Goal: Navigation & Orientation: Find specific page/section

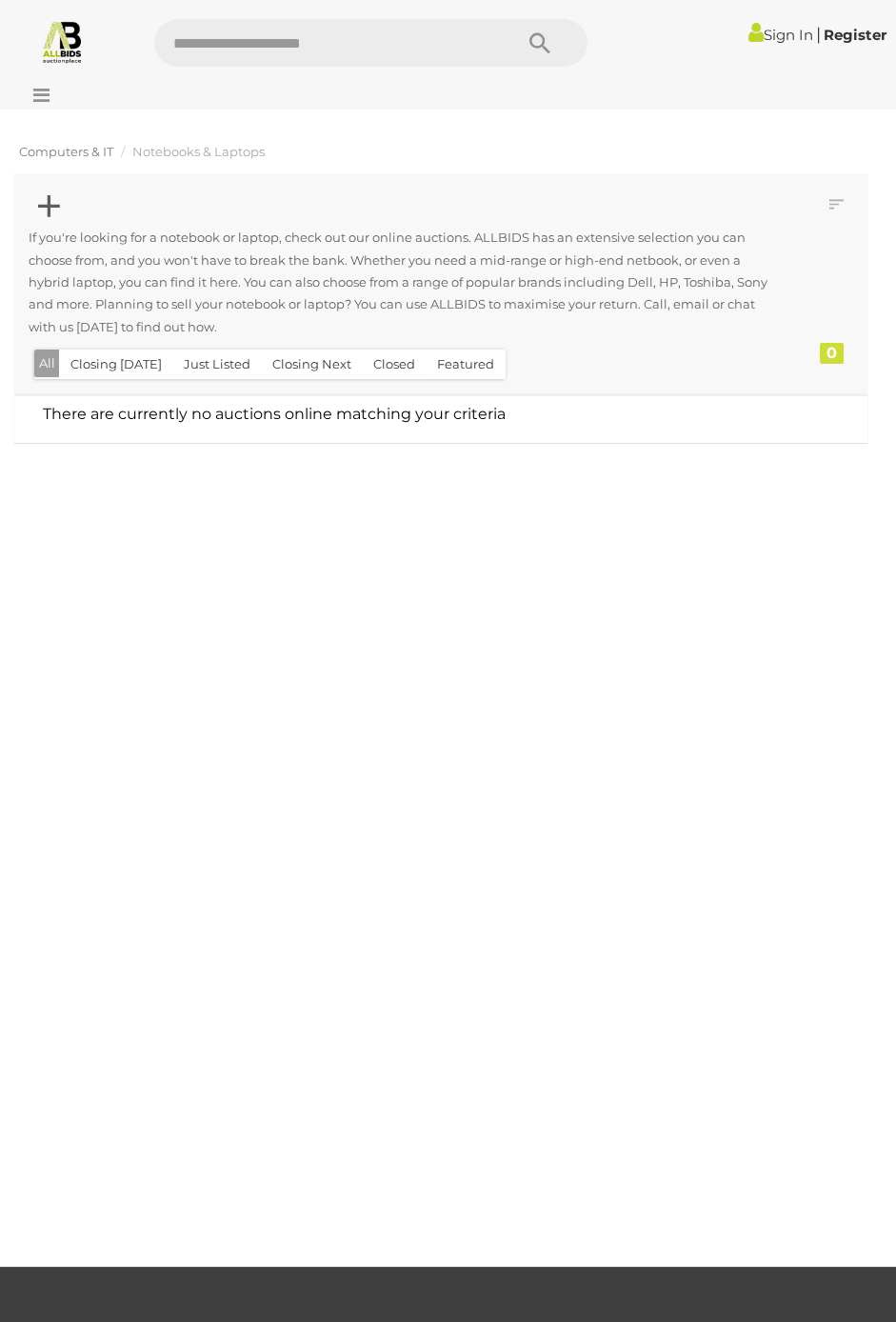
click at [71, 148] on span "Computers & IT" at bounding box center [66, 151] width 95 height 15
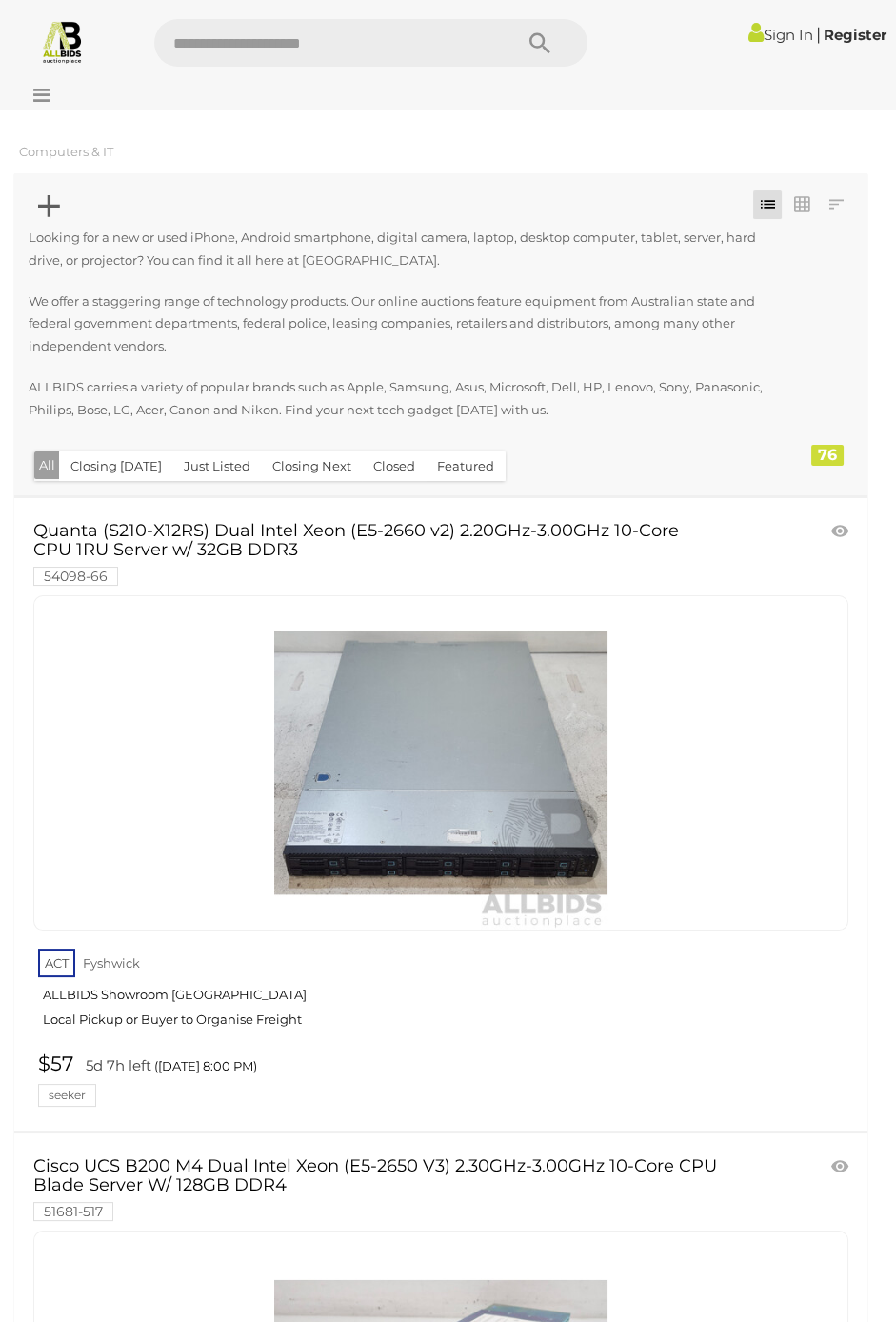
click at [32, 98] on icon at bounding box center [36, 95] width 26 height 19
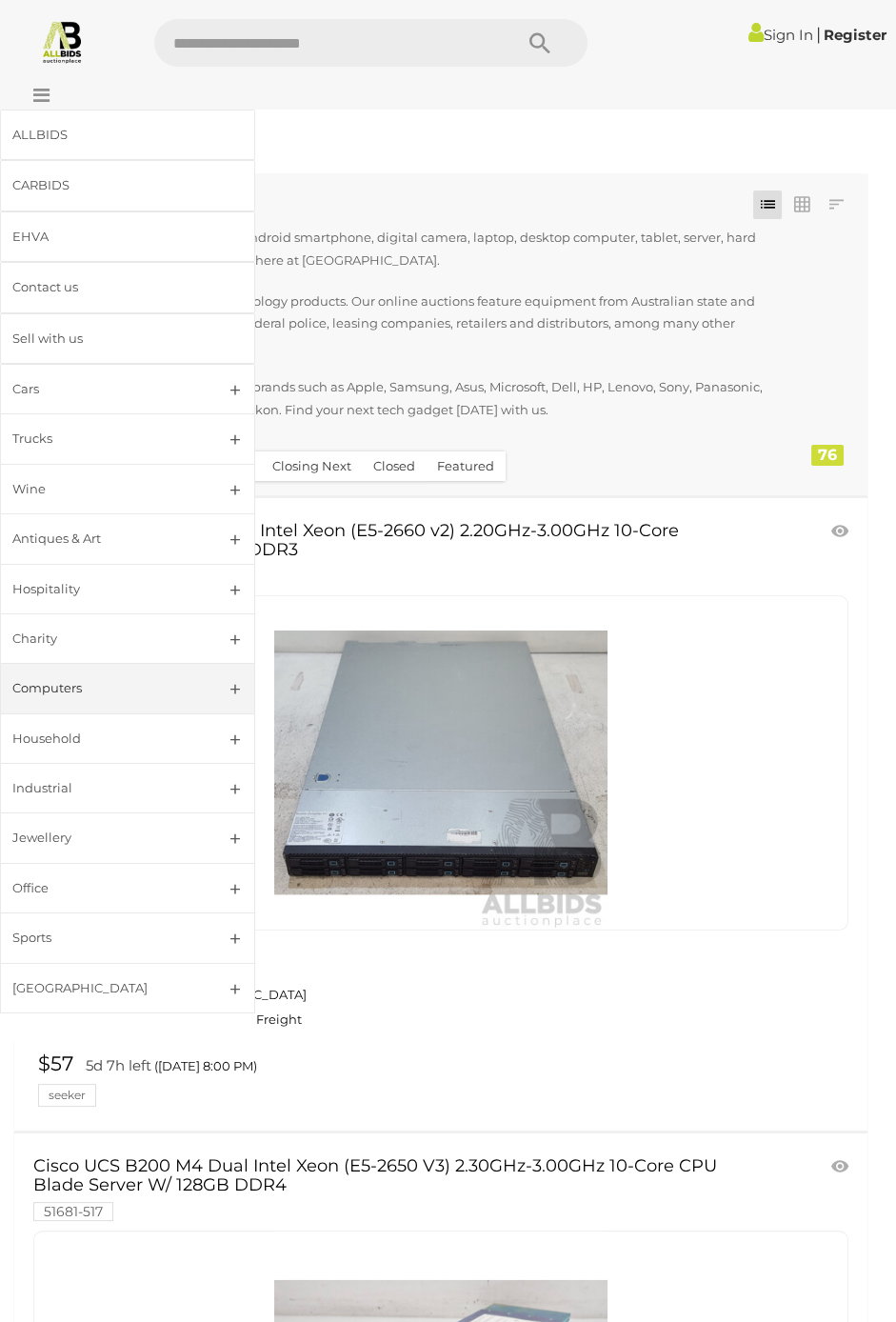
click at [50, 694] on div "Computers" at bounding box center [105, 688] width 185 height 22
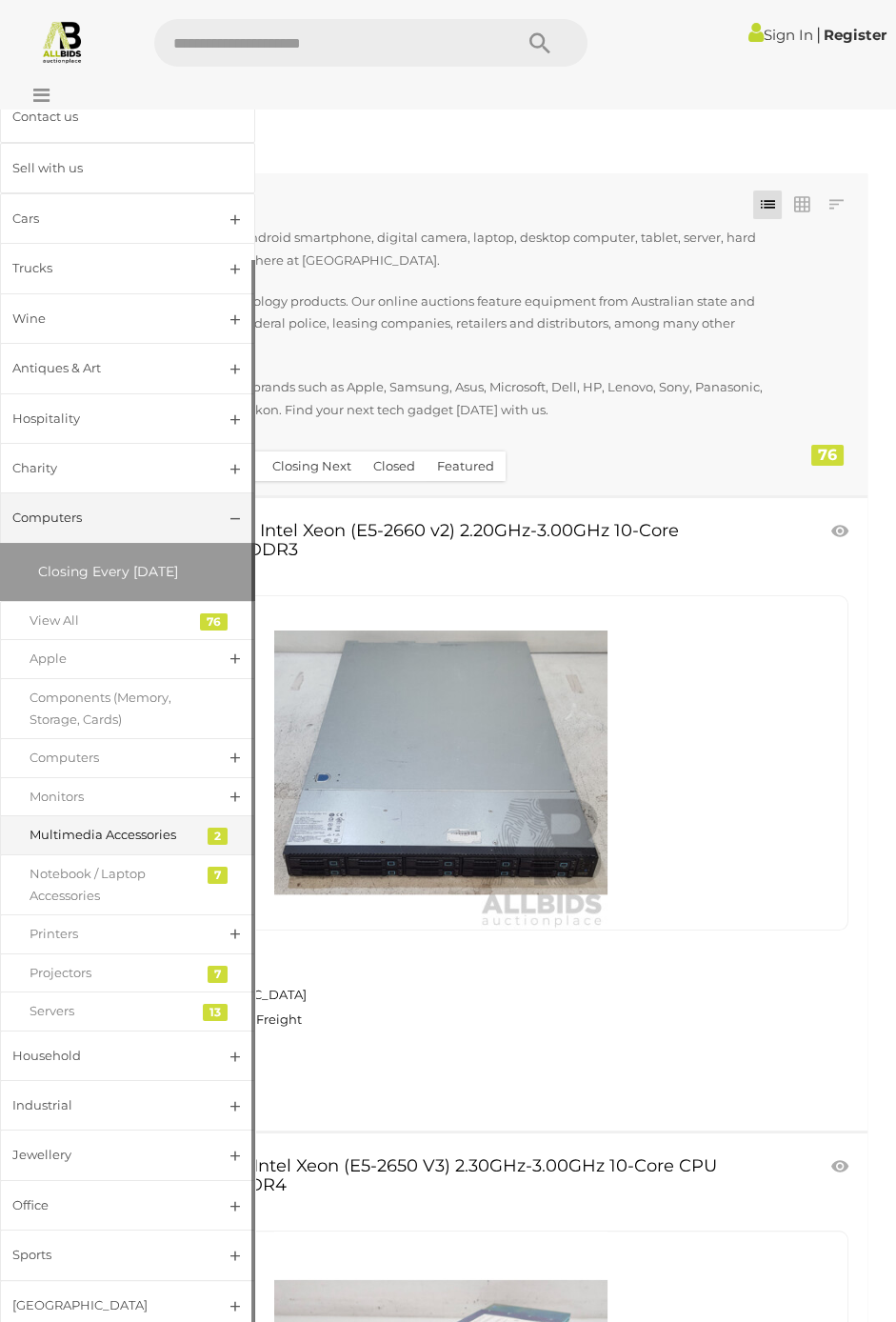
click at [99, 828] on div "Multimedia Accessories" at bounding box center [113, 834] width 167 height 22
click at [64, 970] on div "Projectors" at bounding box center [113, 972] width 167 height 22
click at [64, 1012] on div "Servers" at bounding box center [113, 1011] width 167 height 22
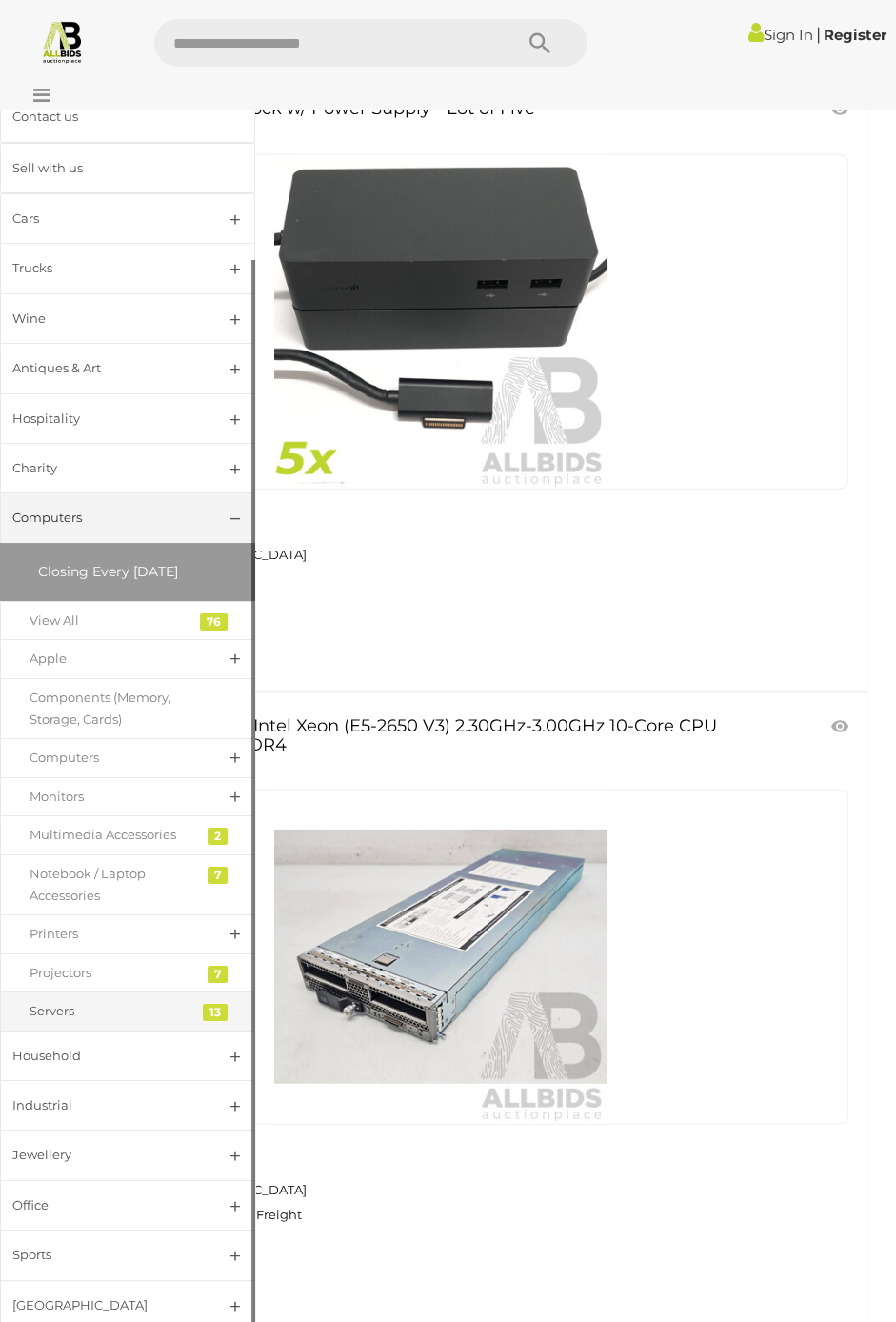
scroll to position [16815, 0]
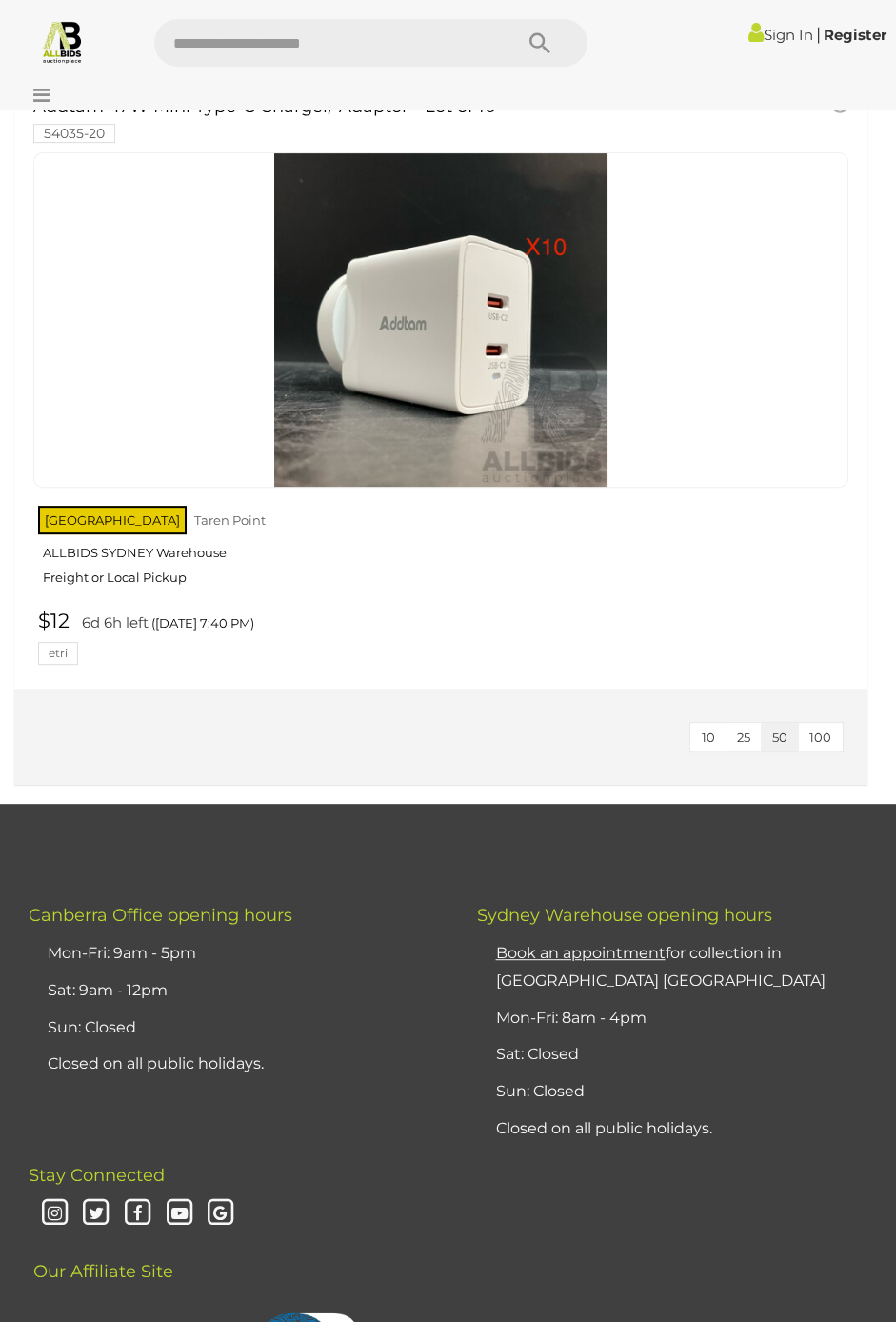
scroll to position [844, 0]
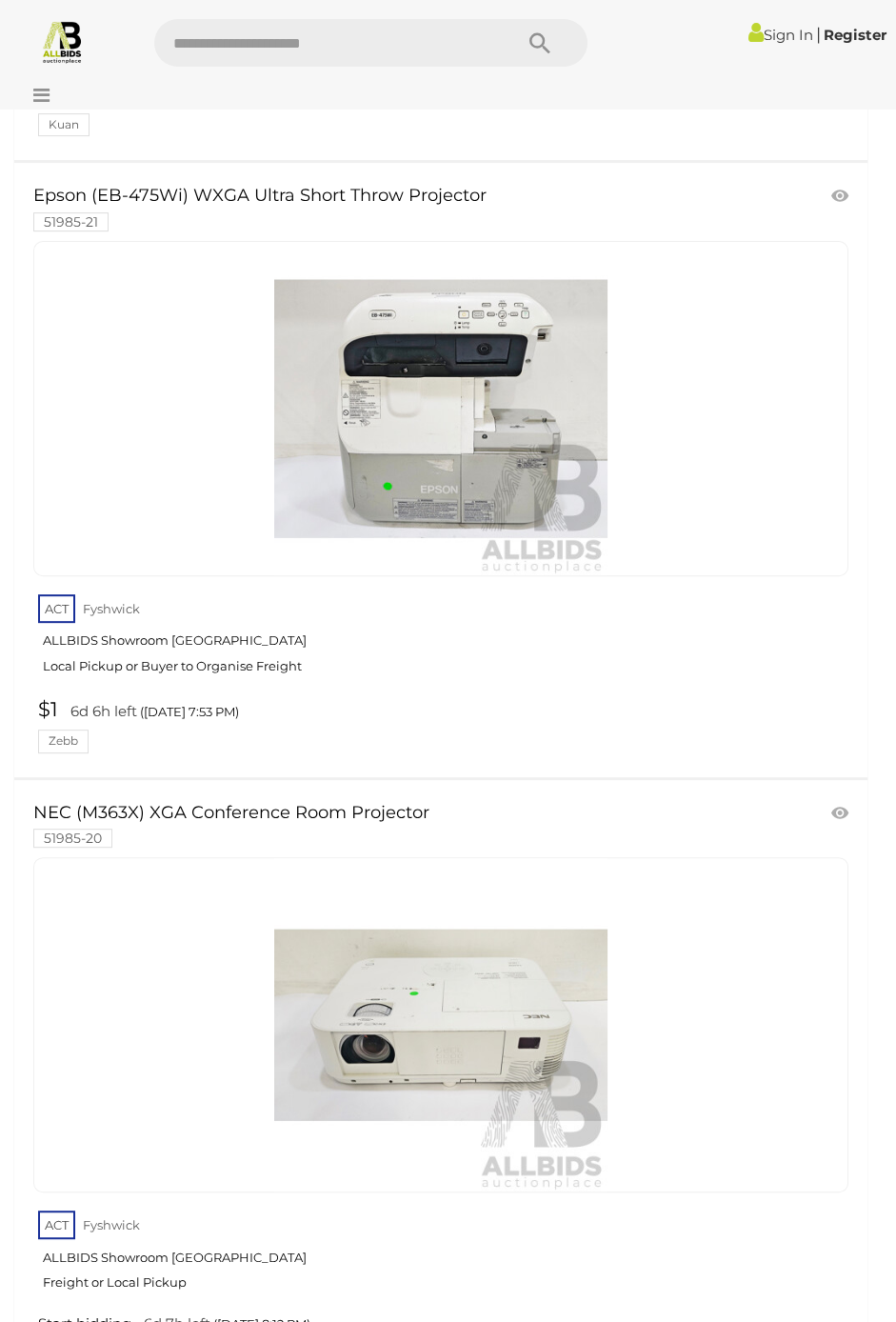
scroll to position [2104, 0]
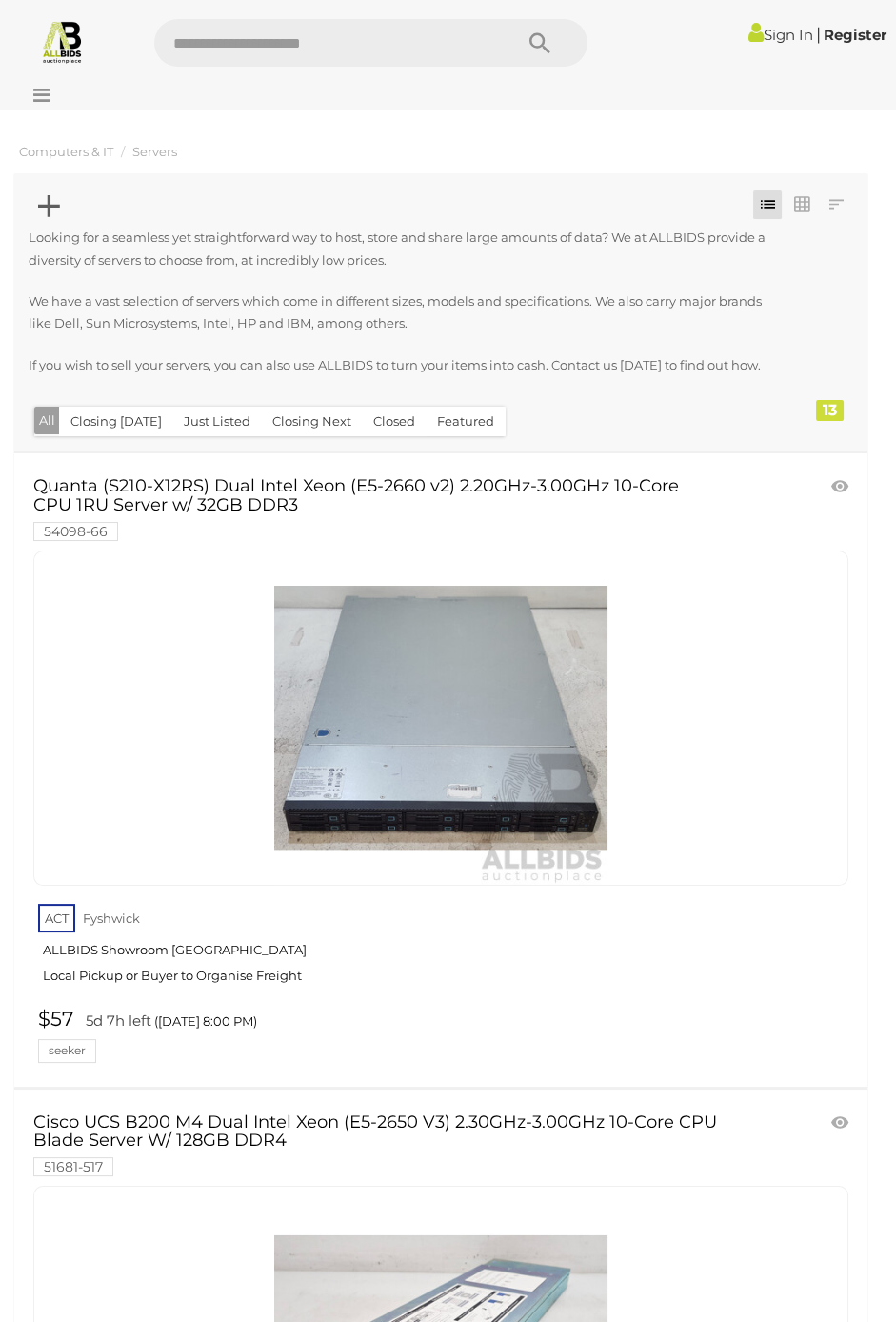
click at [705, 923] on link "ACT Fyshwick ALLBIDS Showroom Fyshwick Local Pickup or Buyer to Organise Freight" at bounding box center [443, 949] width 810 height 99
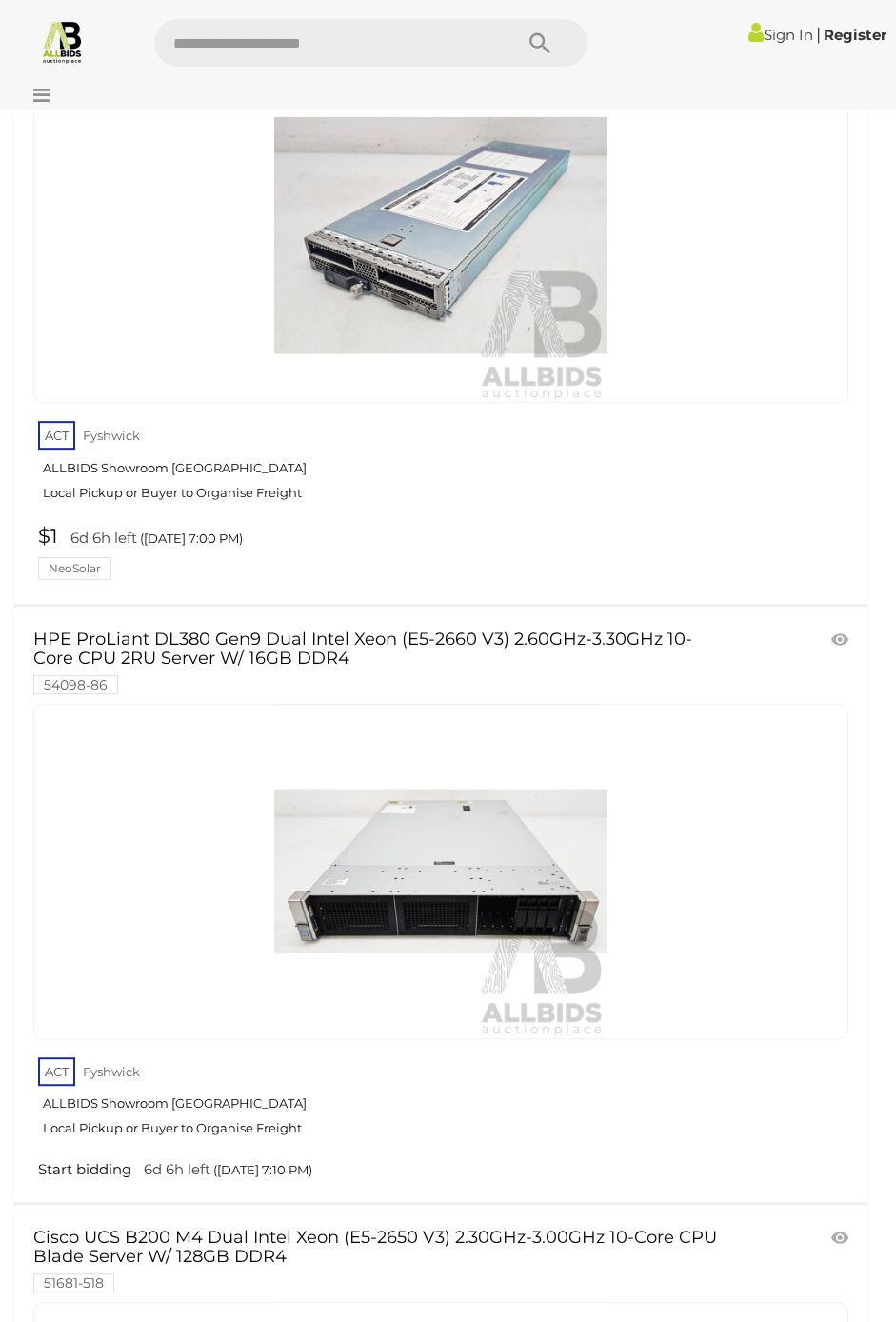
scroll to position [1156, 0]
